Goal: Information Seeking & Learning: Learn about a topic

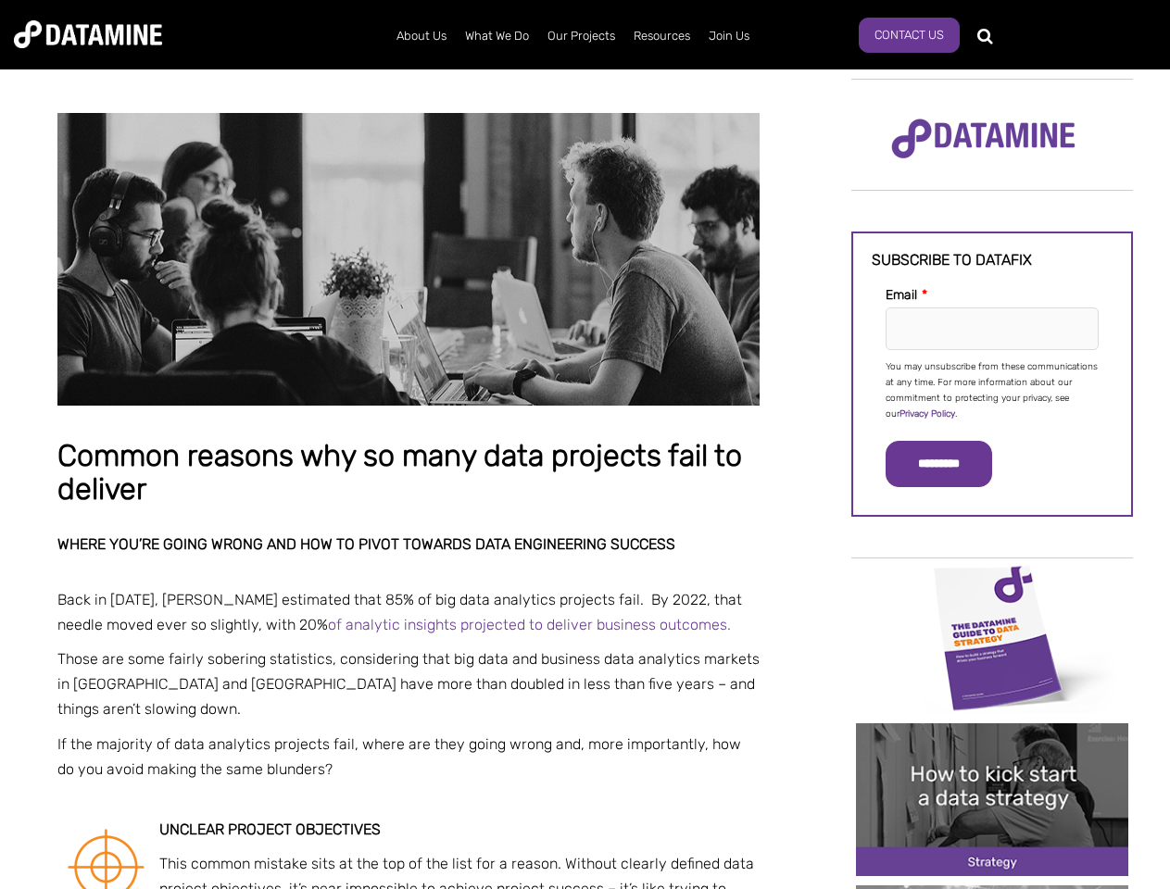
click at [992, 389] on p "You may unsubscribe from these communications at any time. For more information…" at bounding box center [991, 390] width 213 height 63
click at [949, 464] on input "*********" at bounding box center [938, 464] width 107 height 46
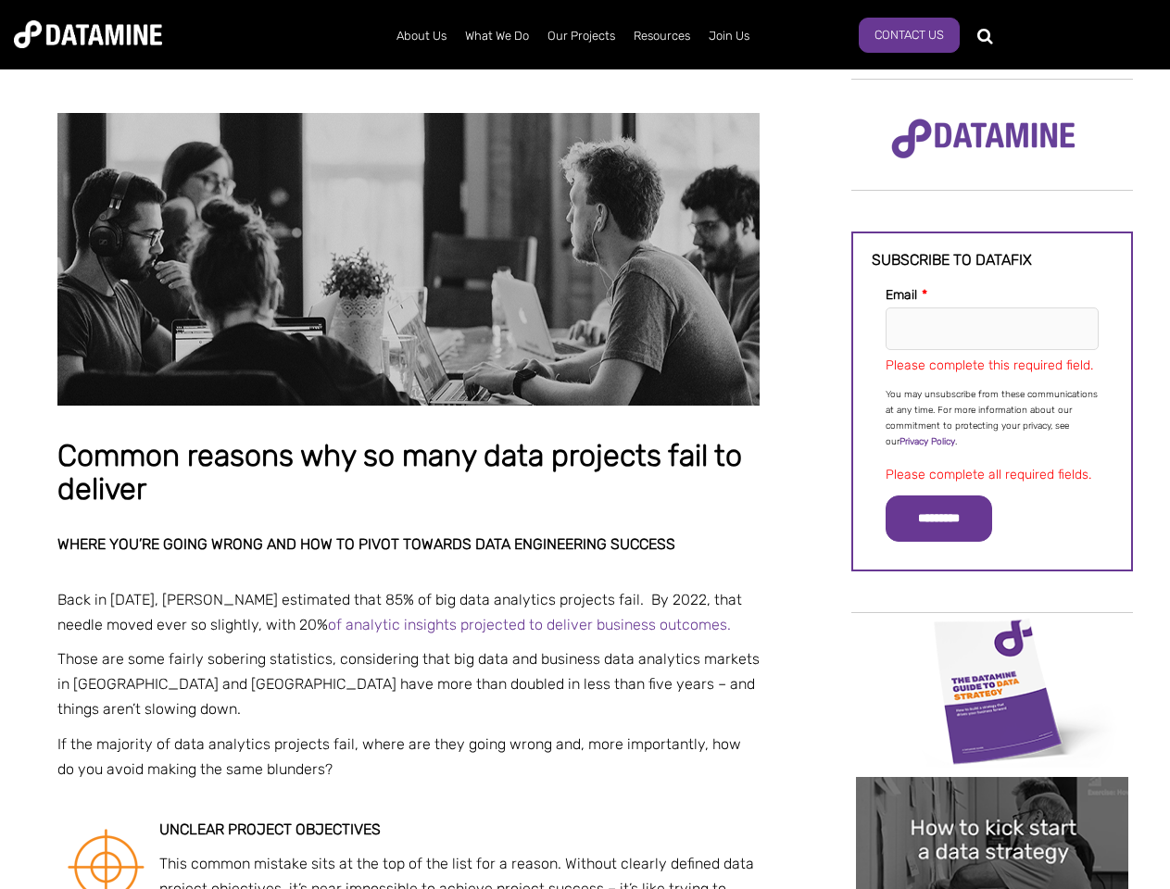
click at [992, 636] on img "Image grid with {{ image_count }} images." at bounding box center [992, 691] width 272 height 153
click at [992, 636] on div "✕" at bounding box center [585, 444] width 1170 height 889
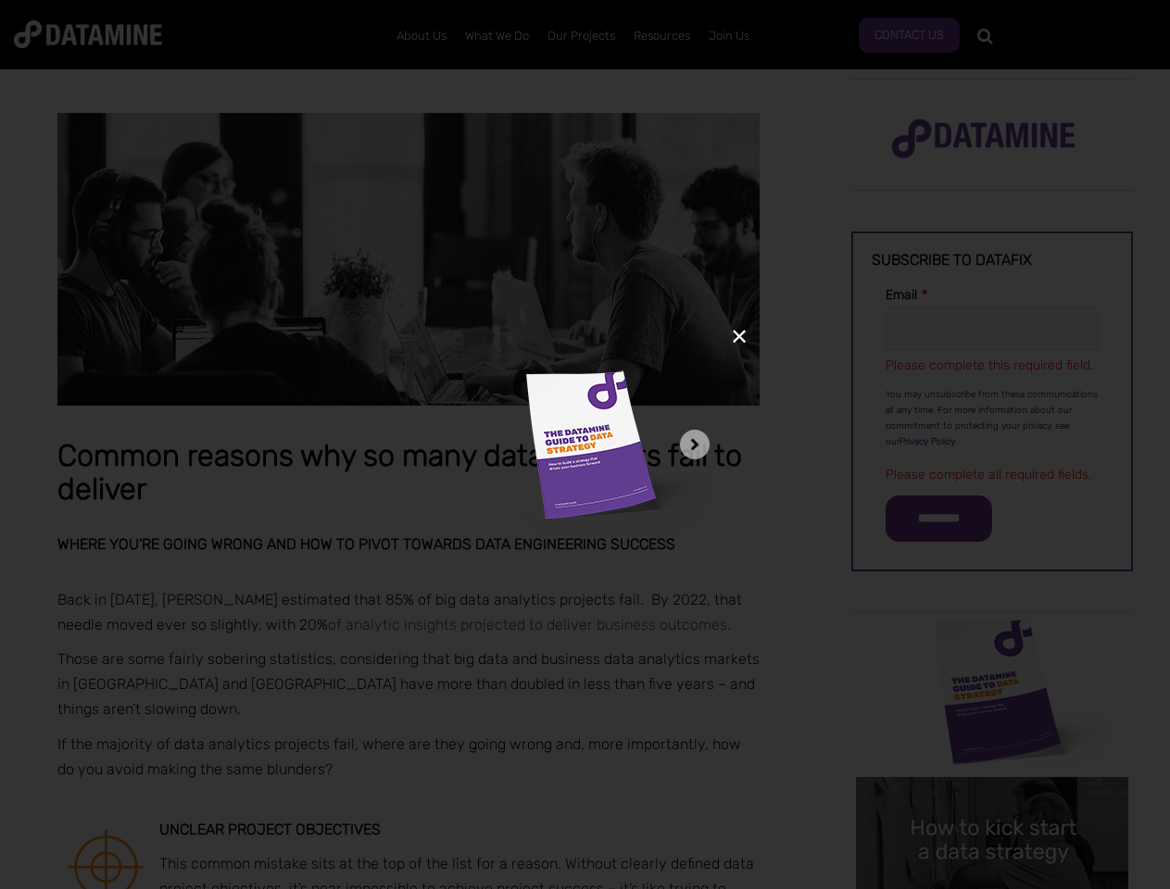
click at [992, 799] on div "✕" at bounding box center [585, 444] width 1170 height 889
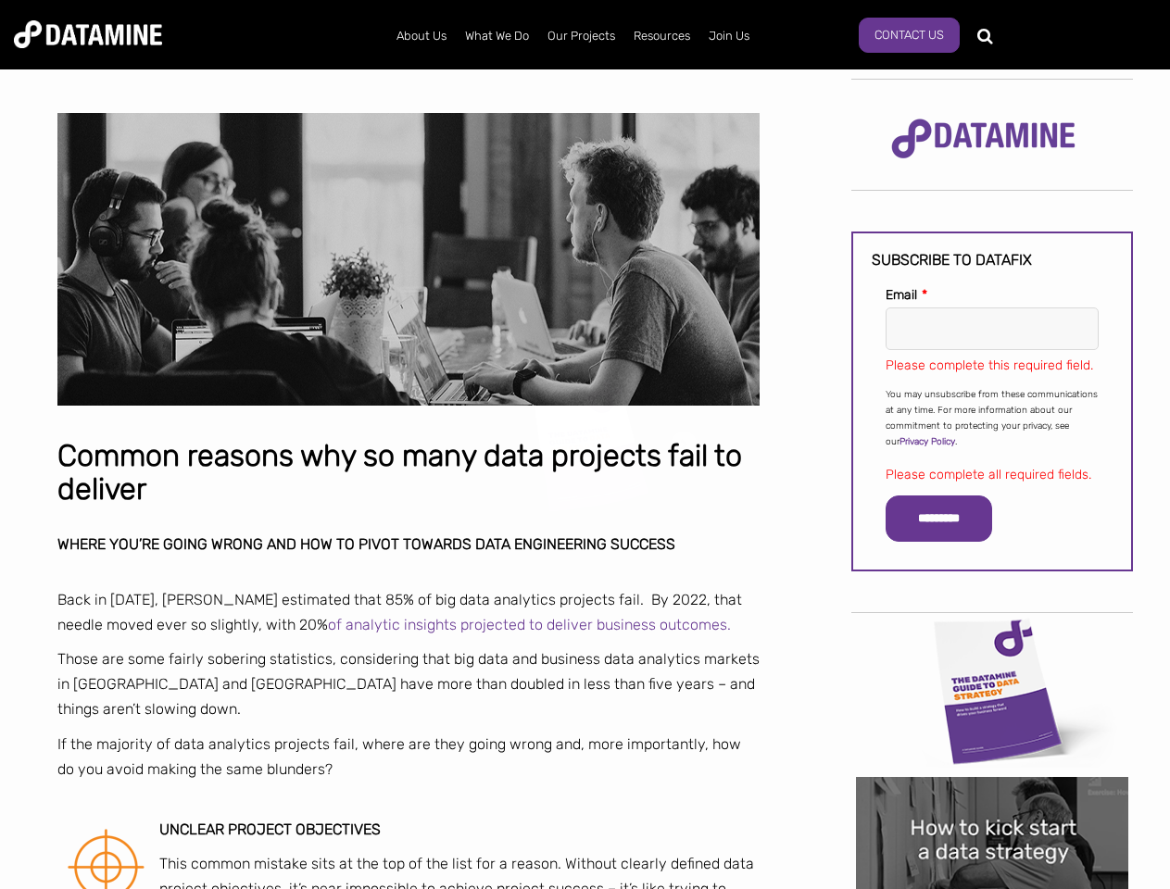
click at [992, 799] on img "Image grid with {{ image_count }} images." at bounding box center [992, 853] width 272 height 153
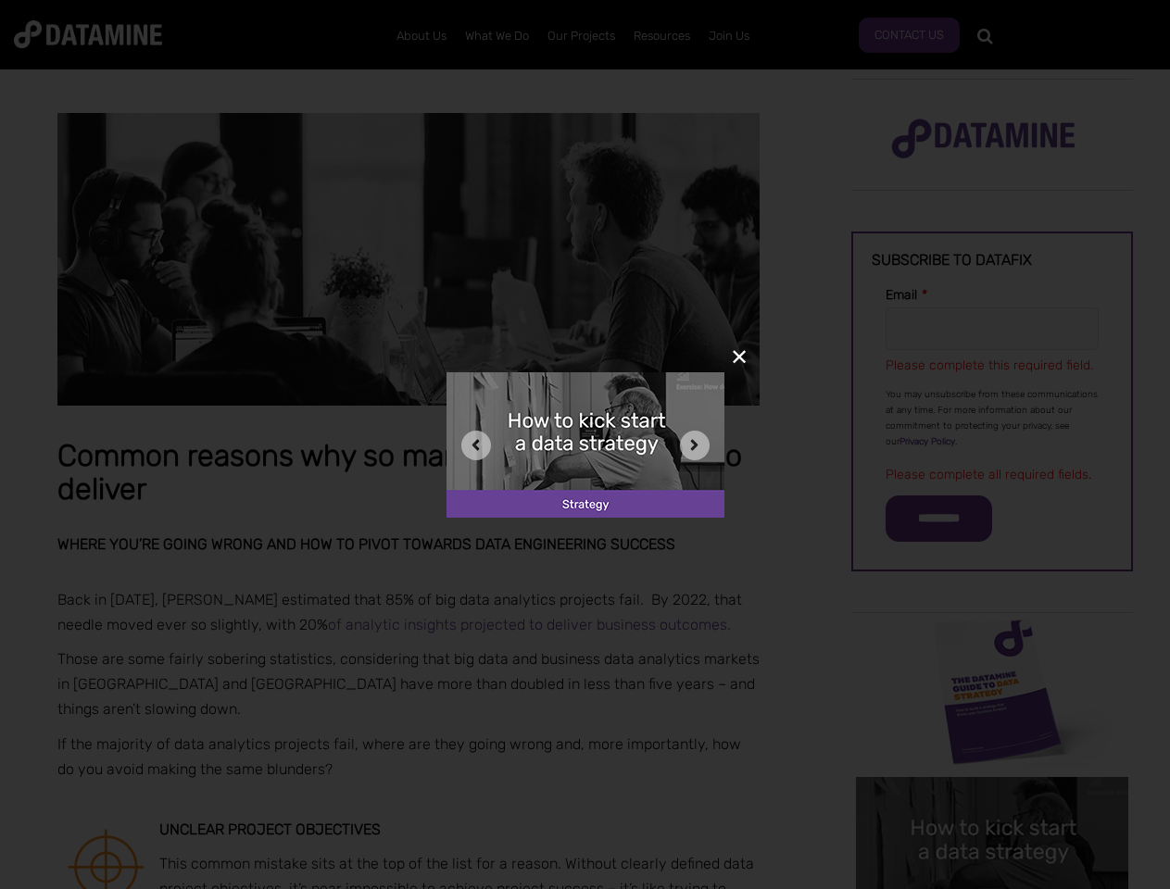
click at [992, 887] on div "✕" at bounding box center [585, 444] width 1170 height 889
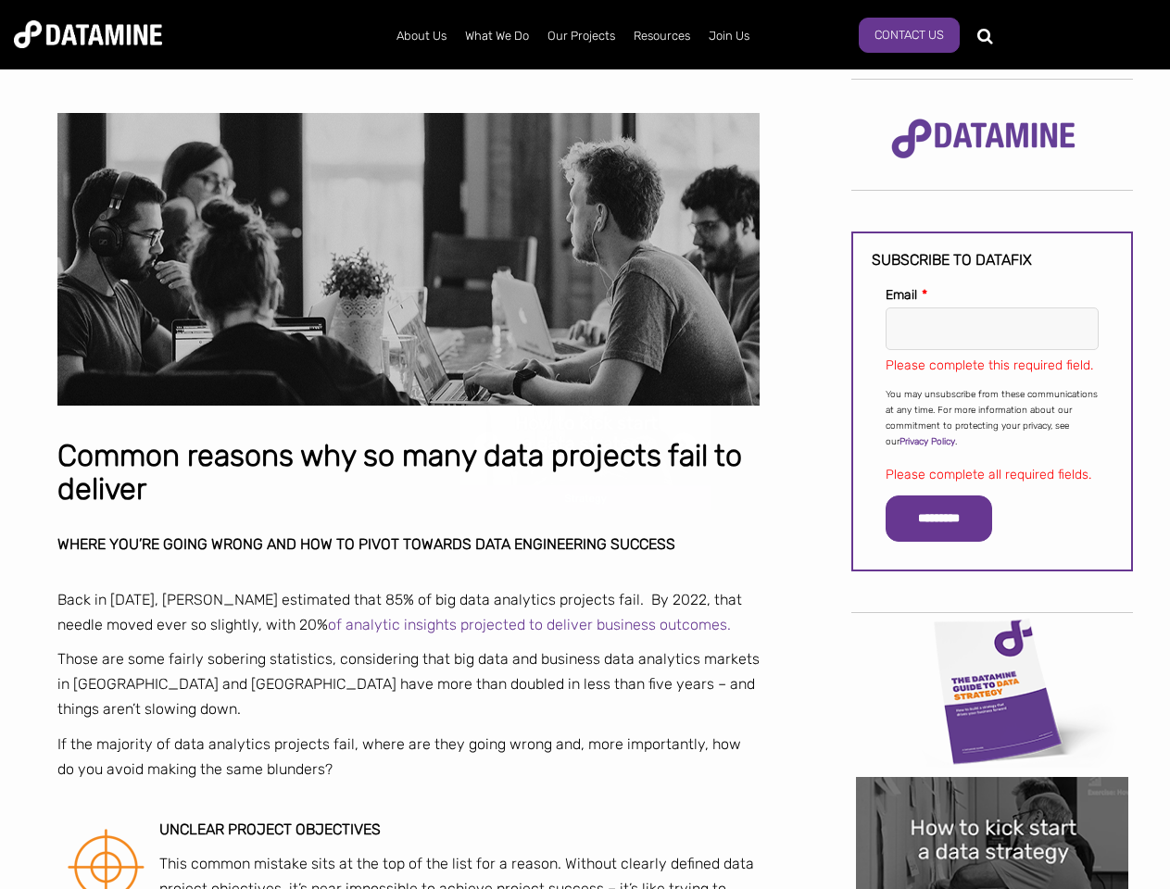
click at [992, 887] on div "✕" at bounding box center [585, 444] width 1170 height 889
